Goal: Check status: Check status

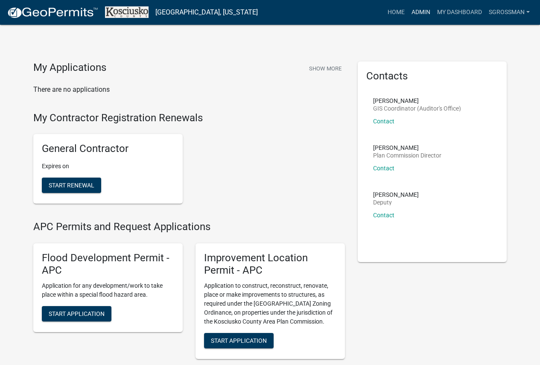
click at [415, 12] on link "Admin" at bounding box center [421, 12] width 26 height 16
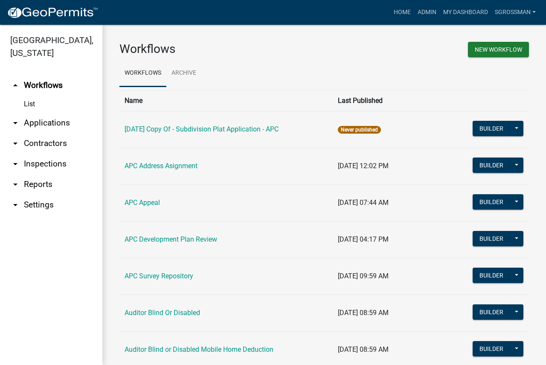
click at [39, 120] on link "arrow_drop_down Applications" at bounding box center [51, 123] width 102 height 20
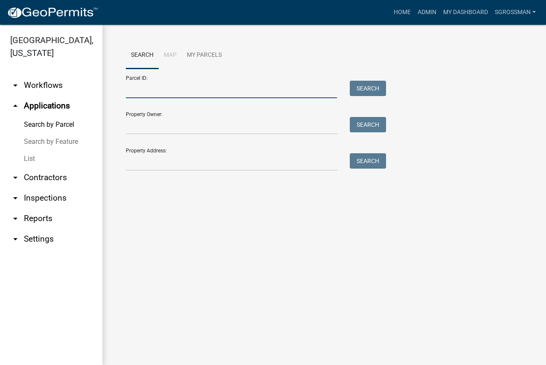
click at [161, 87] on input "Parcel ID:" at bounding box center [231, 89] width 211 height 17
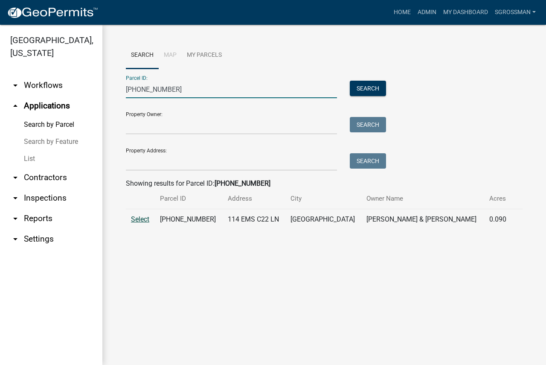
type input "[PHONE_NUMBER]"
click at [140, 217] on span "Select" at bounding box center [140, 219] width 18 height 8
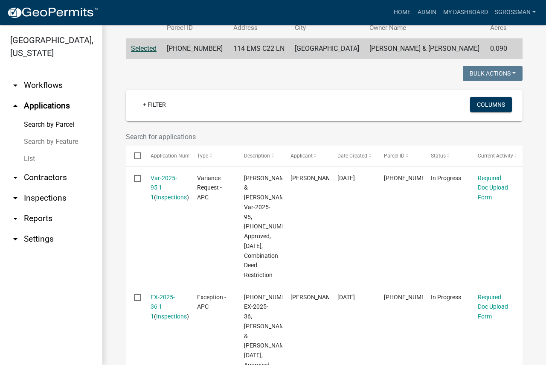
scroll to position [253, 0]
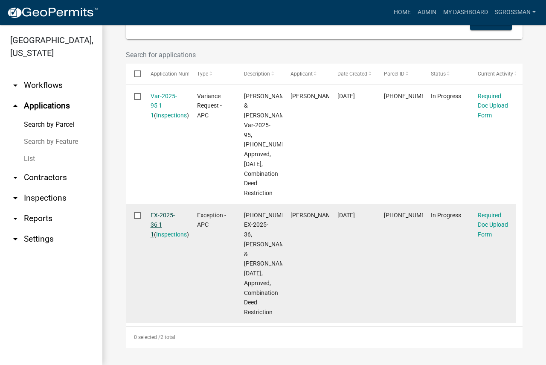
click at [158, 214] on link "EX-2025-36 1 1" at bounding box center [163, 225] width 24 height 26
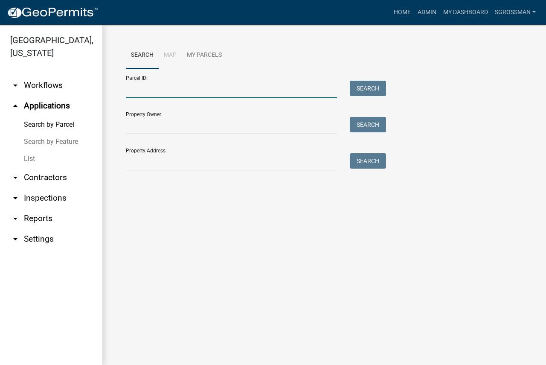
click at [171, 89] on input "Parcel ID:" at bounding box center [231, 89] width 211 height 17
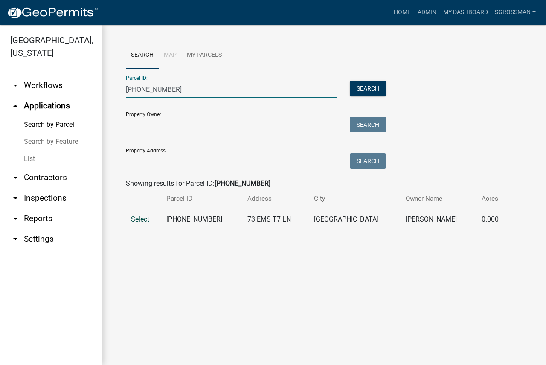
click at [135, 221] on span "Select" at bounding box center [140, 219] width 18 height 8
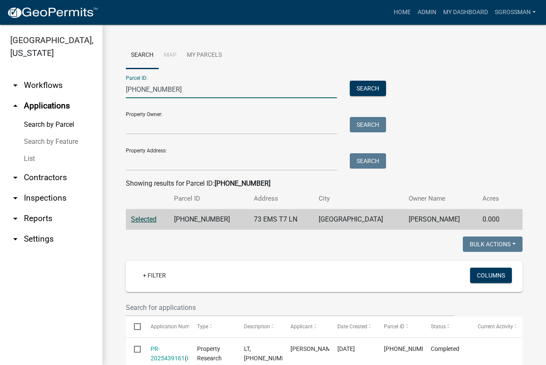
drag, startPoint x: 186, startPoint y: 87, endPoint x: -97, endPoint y: 117, distance: 284.9
click at [0, 117] on html "Internet Explorer does NOT work with GeoPermits. Get a new browser for more sec…" at bounding box center [273, 182] width 546 height 365
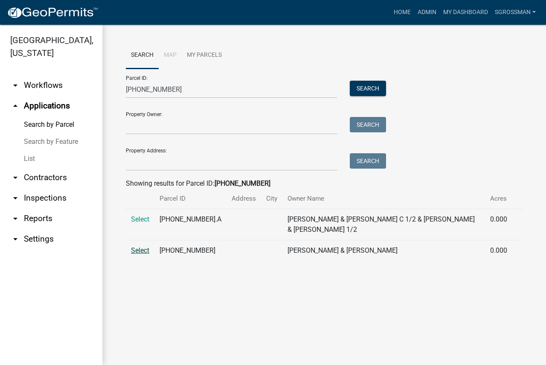
click at [134, 251] on span "Select" at bounding box center [140, 250] width 18 height 8
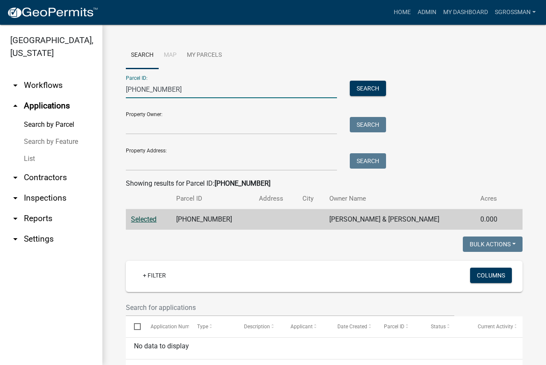
drag, startPoint x: 177, startPoint y: 89, endPoint x: 26, endPoint y: 84, distance: 150.7
click at [26, 84] on div "[GEOGRAPHIC_DATA], [US_STATE] arrow_drop_down Workflows List arrow_drop_up Appl…" at bounding box center [273, 195] width 546 height 340
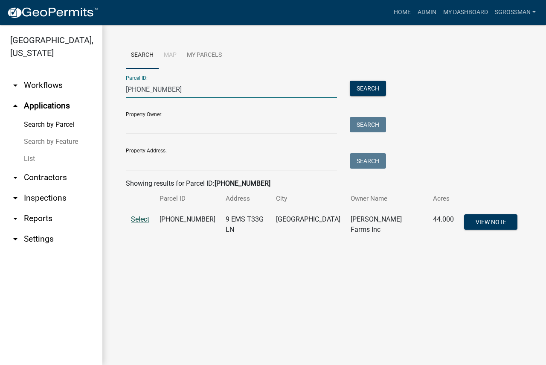
type input "[PHONE_NUMBER]"
click at [138, 221] on span "Select" at bounding box center [140, 219] width 18 height 8
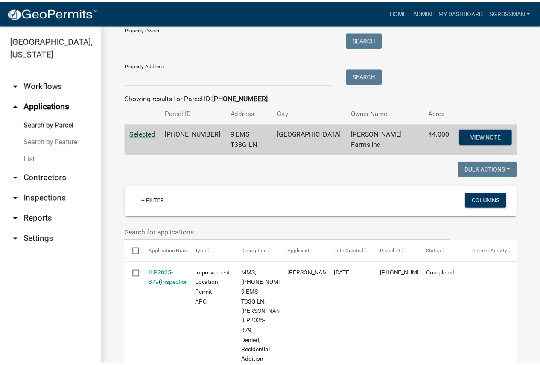
scroll to position [128, 0]
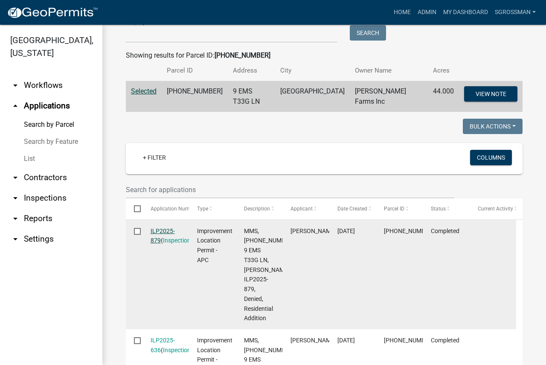
click at [166, 228] on link "ILP2025-879" at bounding box center [163, 235] width 24 height 17
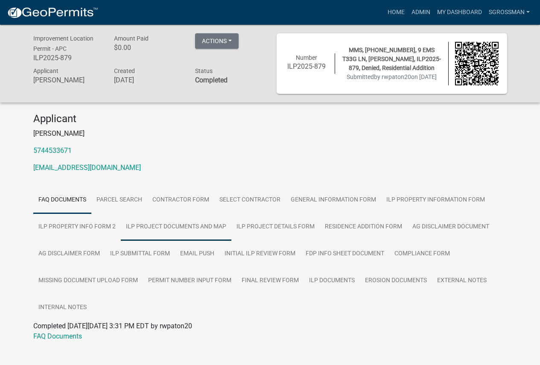
click at [166, 228] on link "ILP Project Documents and Map" at bounding box center [176, 226] width 111 height 27
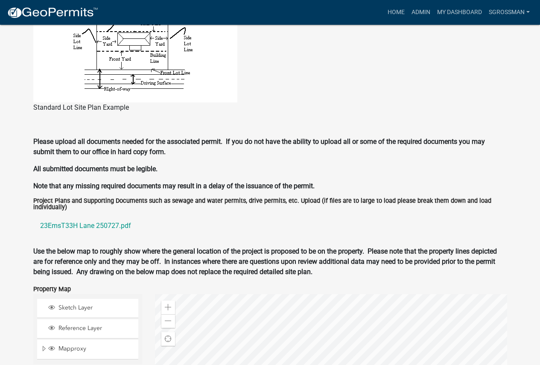
scroll to position [921, 0]
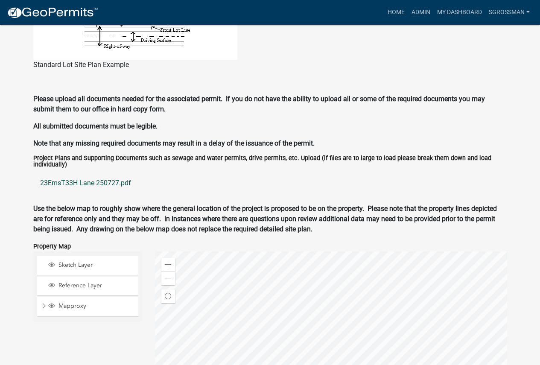
click at [87, 181] on link "23EmsT33H Lane 250727.pdf" at bounding box center [270, 183] width 474 height 20
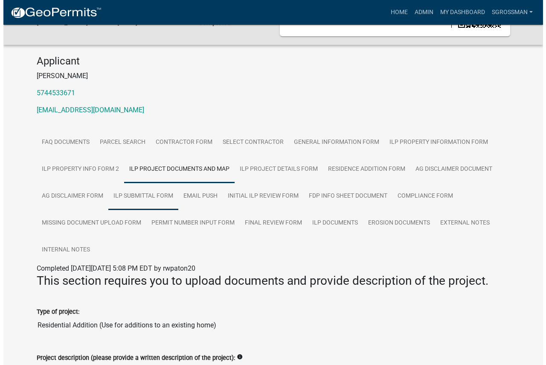
scroll to position [0, 0]
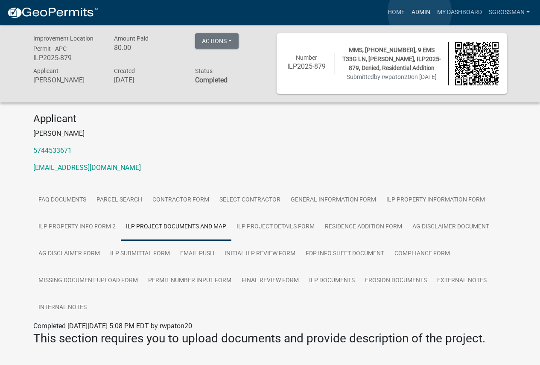
click at [420, 12] on link "Admin" at bounding box center [421, 12] width 26 height 16
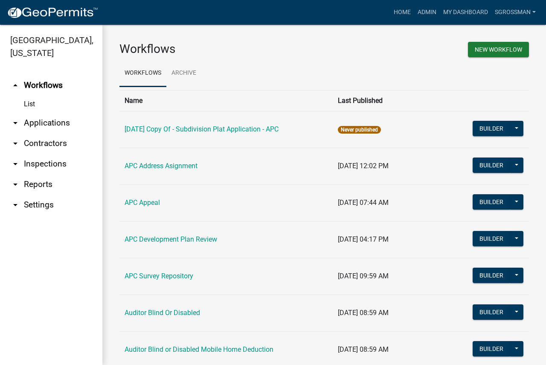
click at [36, 121] on link "arrow_drop_down Applications" at bounding box center [51, 123] width 102 height 20
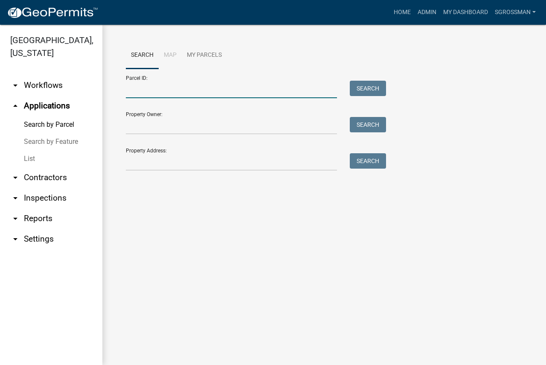
click at [154, 90] on input "Parcel ID:" at bounding box center [231, 89] width 211 height 17
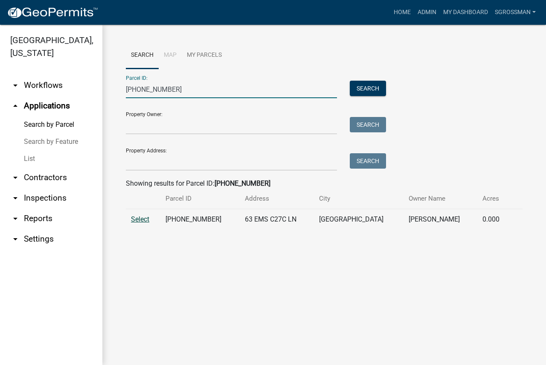
type input "[PHONE_NUMBER]"
click at [147, 219] on span "Select" at bounding box center [140, 219] width 18 height 8
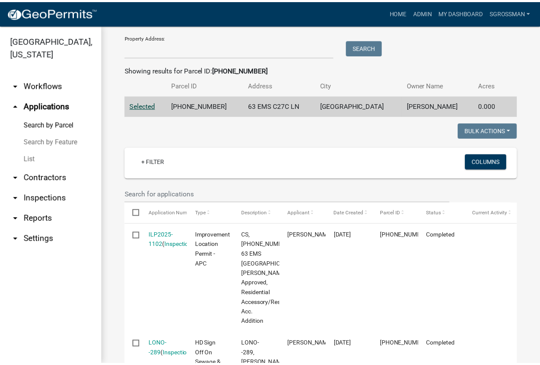
scroll to position [128, 0]
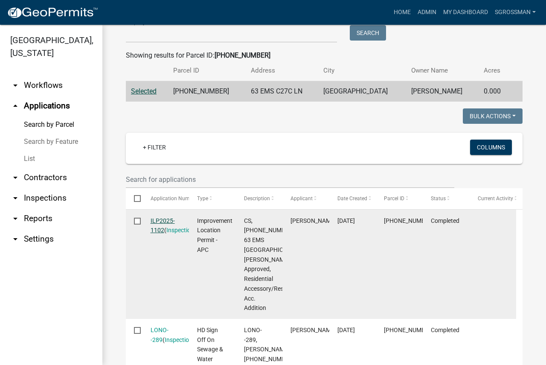
click at [160, 221] on link "ILP2025-1102" at bounding box center [163, 225] width 24 height 17
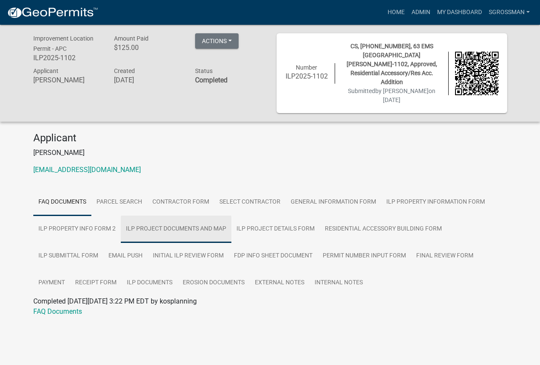
click at [177, 219] on link "ILP Project Documents and Map" at bounding box center [176, 229] width 111 height 27
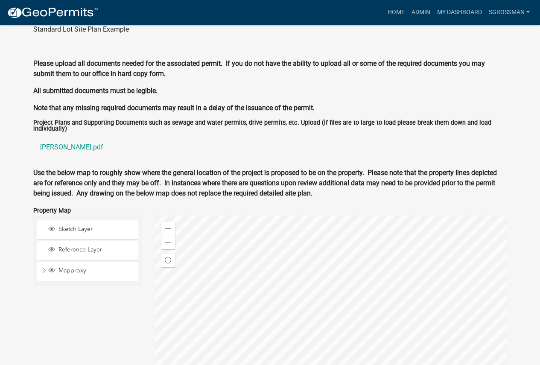
scroll to position [939, 0]
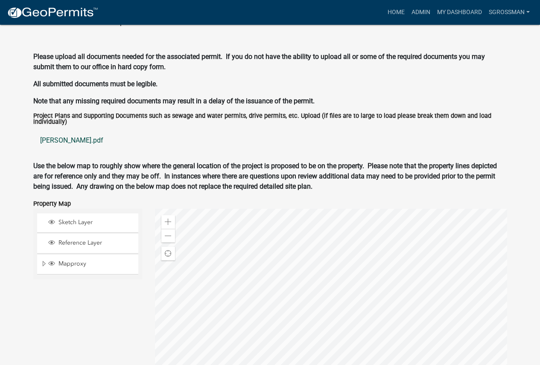
click at [59, 131] on link "[PERSON_NAME].pdf" at bounding box center [270, 140] width 474 height 20
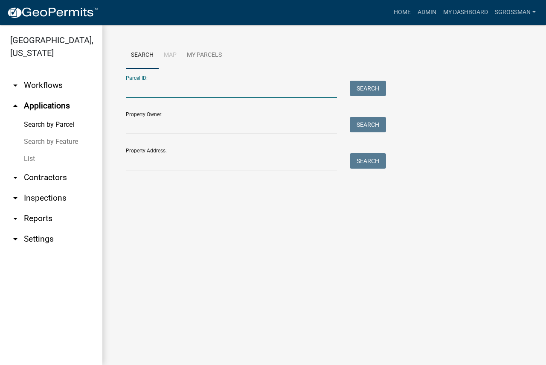
click at [153, 89] on input "Parcel ID:" at bounding box center [231, 89] width 211 height 17
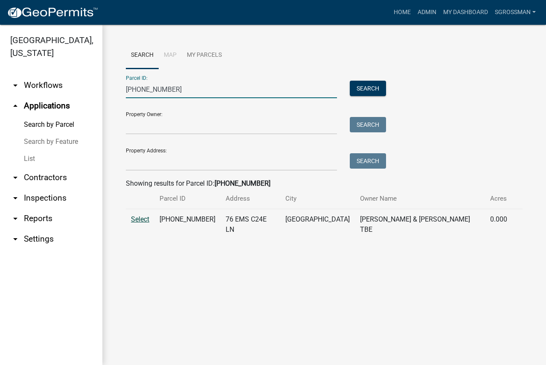
click at [147, 219] on span "Select" at bounding box center [140, 219] width 18 height 8
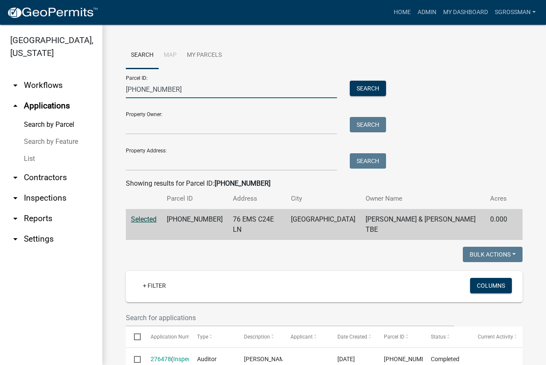
drag, startPoint x: 166, startPoint y: 86, endPoint x: -35, endPoint y: 79, distance: 202.0
click at [0, 79] on html "Internet Explorer does NOT work with GeoPermits. Get a new browser for more sec…" at bounding box center [273, 182] width 546 height 365
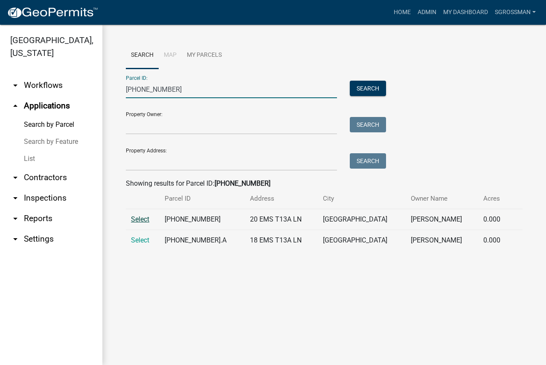
type input "[PHONE_NUMBER]"
click at [134, 216] on span "Select" at bounding box center [140, 219] width 18 height 8
